Goal: Task Accomplishment & Management: Use online tool/utility

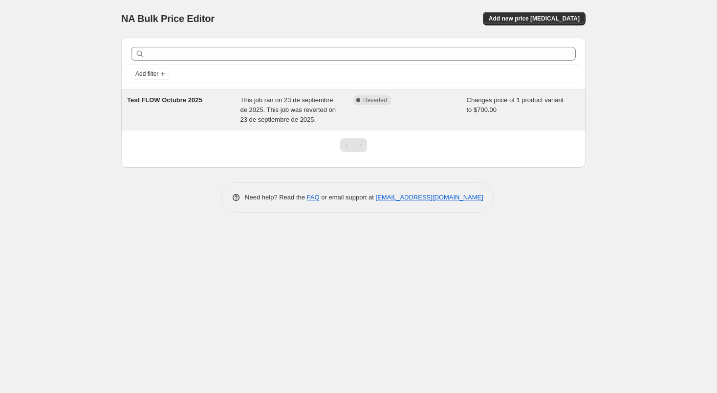
click at [266, 114] on span "This job ran on 23 de septiembre de 2025. This job was reverted on 23 de septie…" at bounding box center [289, 109] width 96 height 27
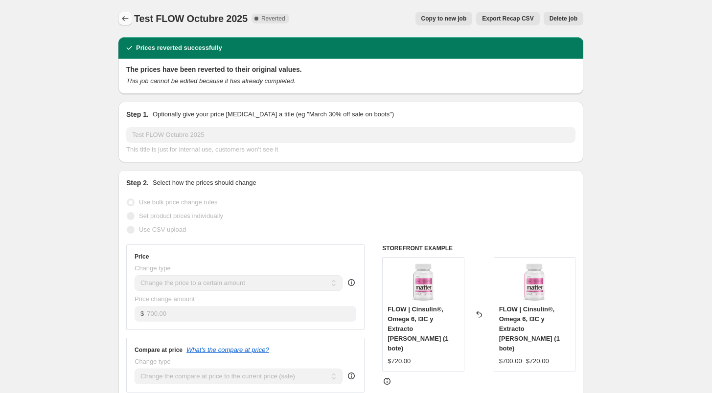
click at [129, 19] on icon "Price change jobs" at bounding box center [125, 19] width 10 height 10
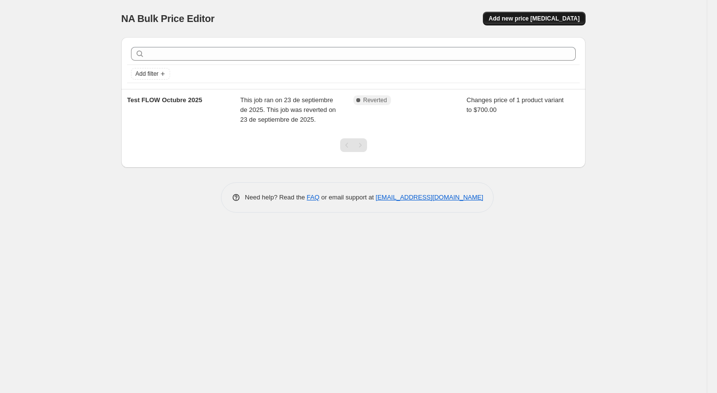
click at [539, 19] on span "Add new price [MEDICAL_DATA]" at bounding box center [534, 19] width 91 height 8
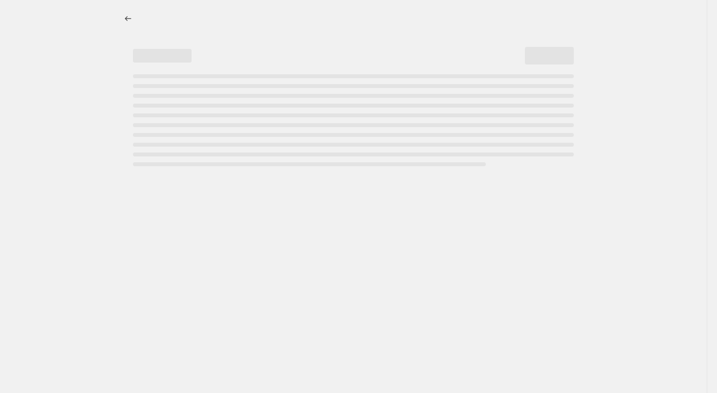
select select "percentage"
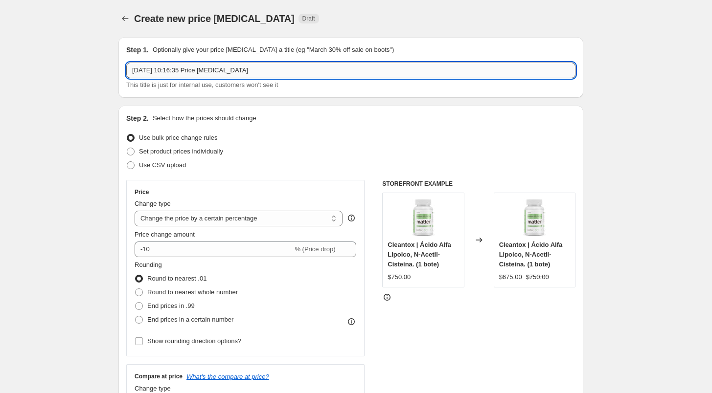
click at [250, 75] on input "[DATE] 10:16:35 Price [MEDICAL_DATA]" at bounding box center [350, 71] width 449 height 16
type input "Test"
click at [218, 154] on span "Set product prices individually" at bounding box center [181, 151] width 84 height 7
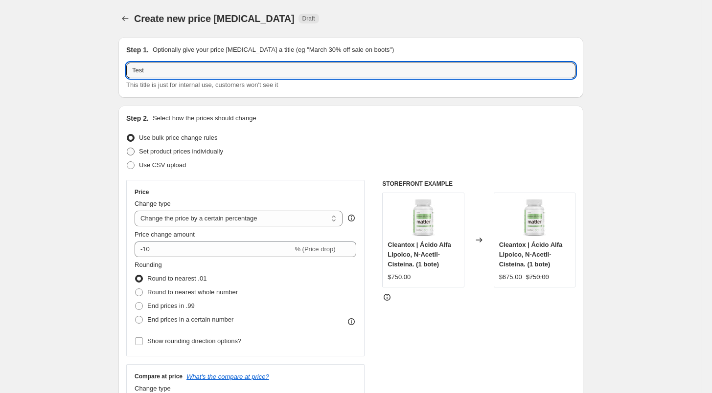
click at [127, 148] on input "Set product prices individually" at bounding box center [127, 148] width 0 height 0
radio input "true"
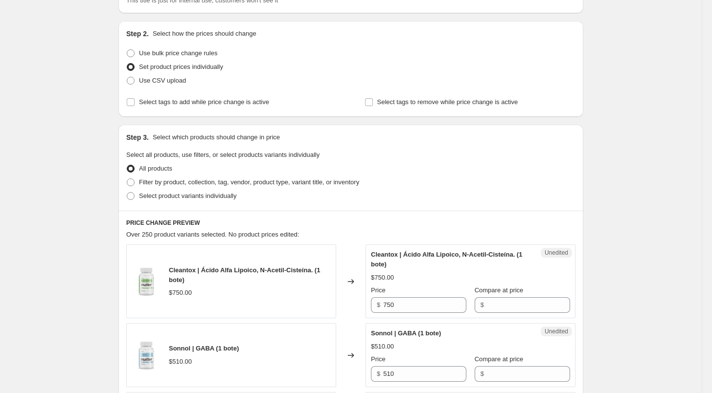
scroll to position [86, 0]
click at [198, 195] on span "Select product variants individually" at bounding box center [187, 194] width 97 height 7
click at [127, 191] on input "Select product variants individually" at bounding box center [127, 191] width 0 height 0
radio input "true"
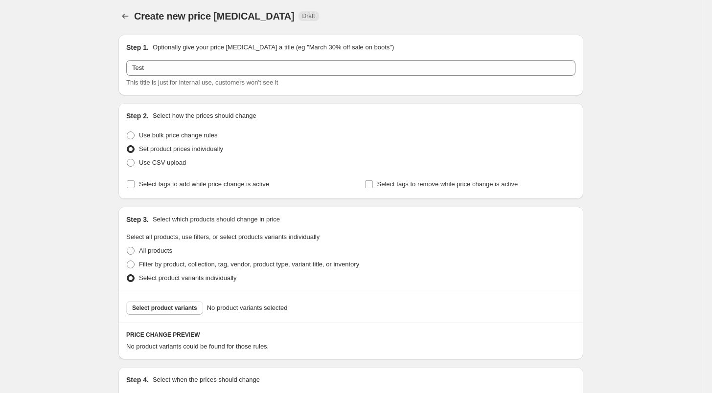
scroll to position [0, 0]
